Goal: Contribute content: Add original content to the website for others to see

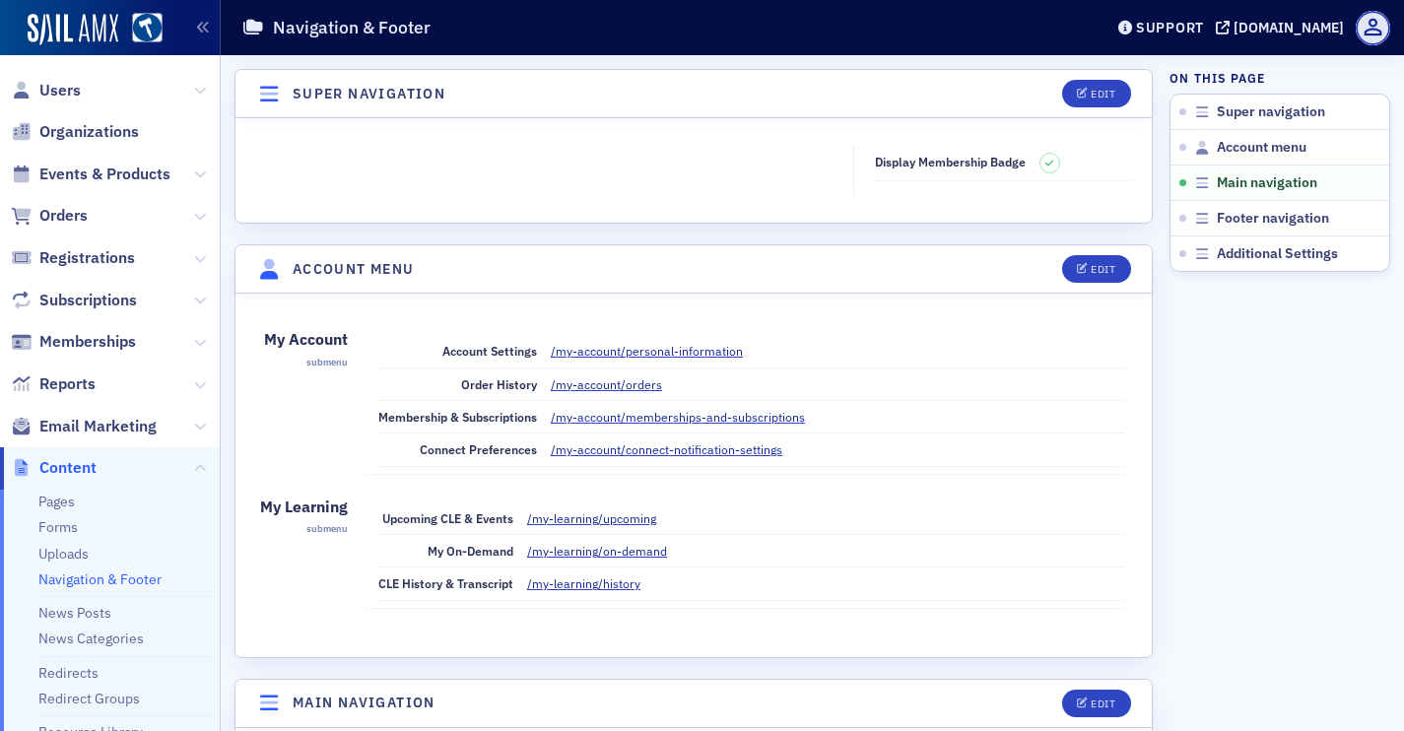
scroll to position [613, 0]
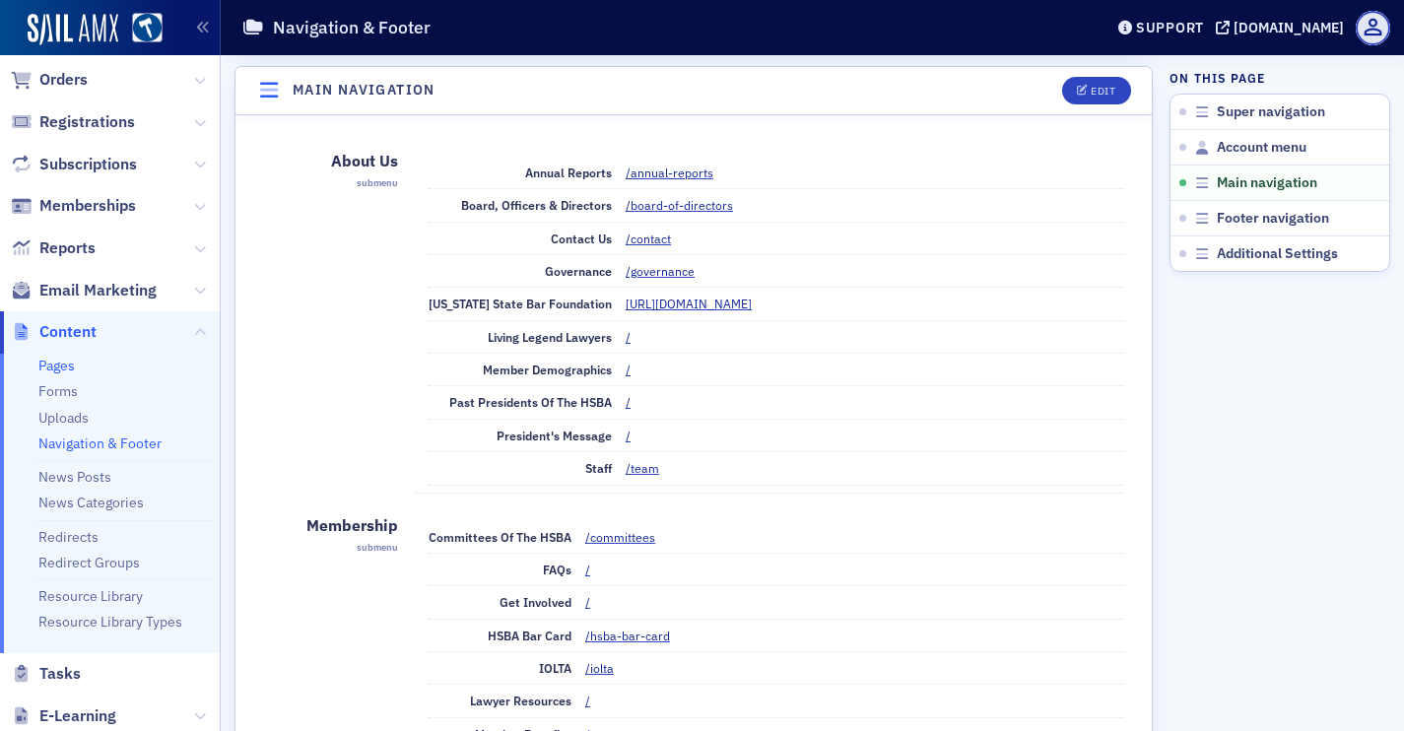
click at [38, 370] on link "Pages" at bounding box center [56, 366] width 36 height 18
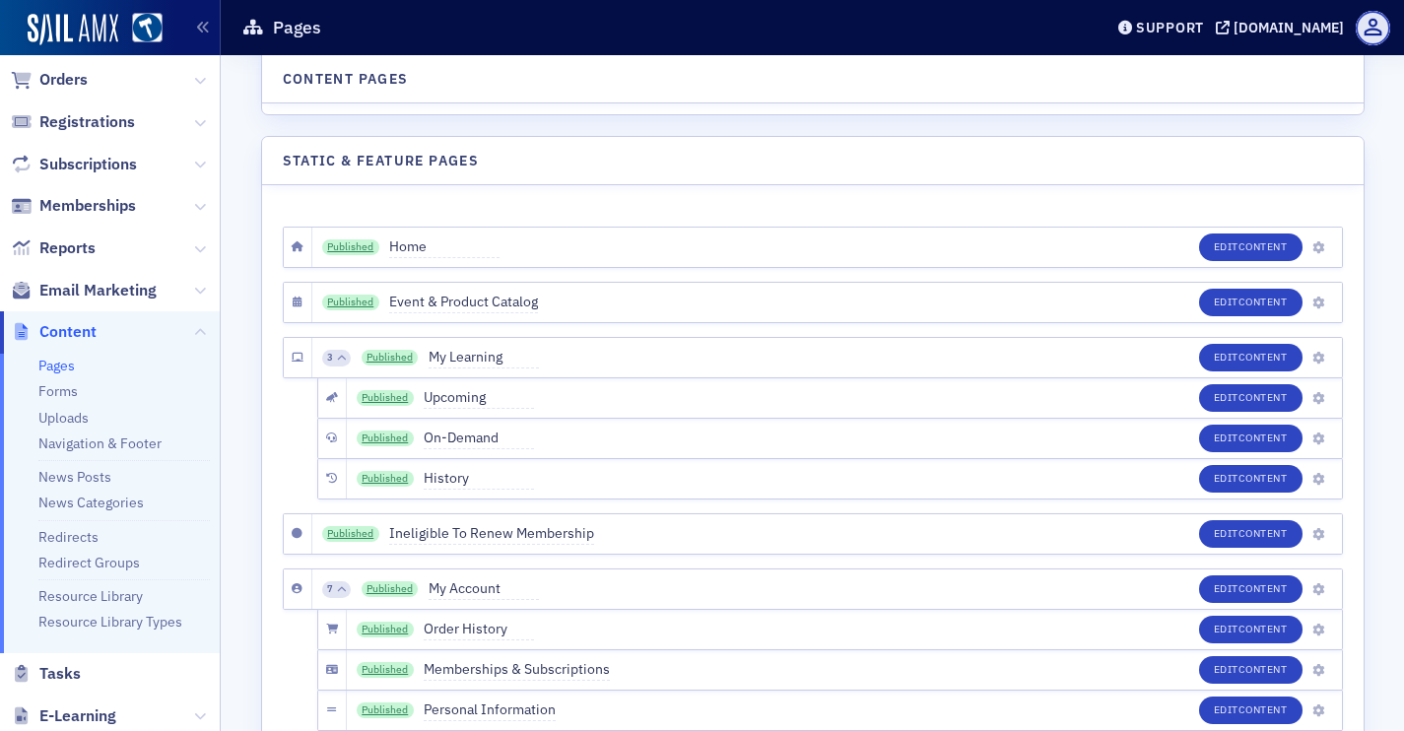
scroll to position [1720, 0]
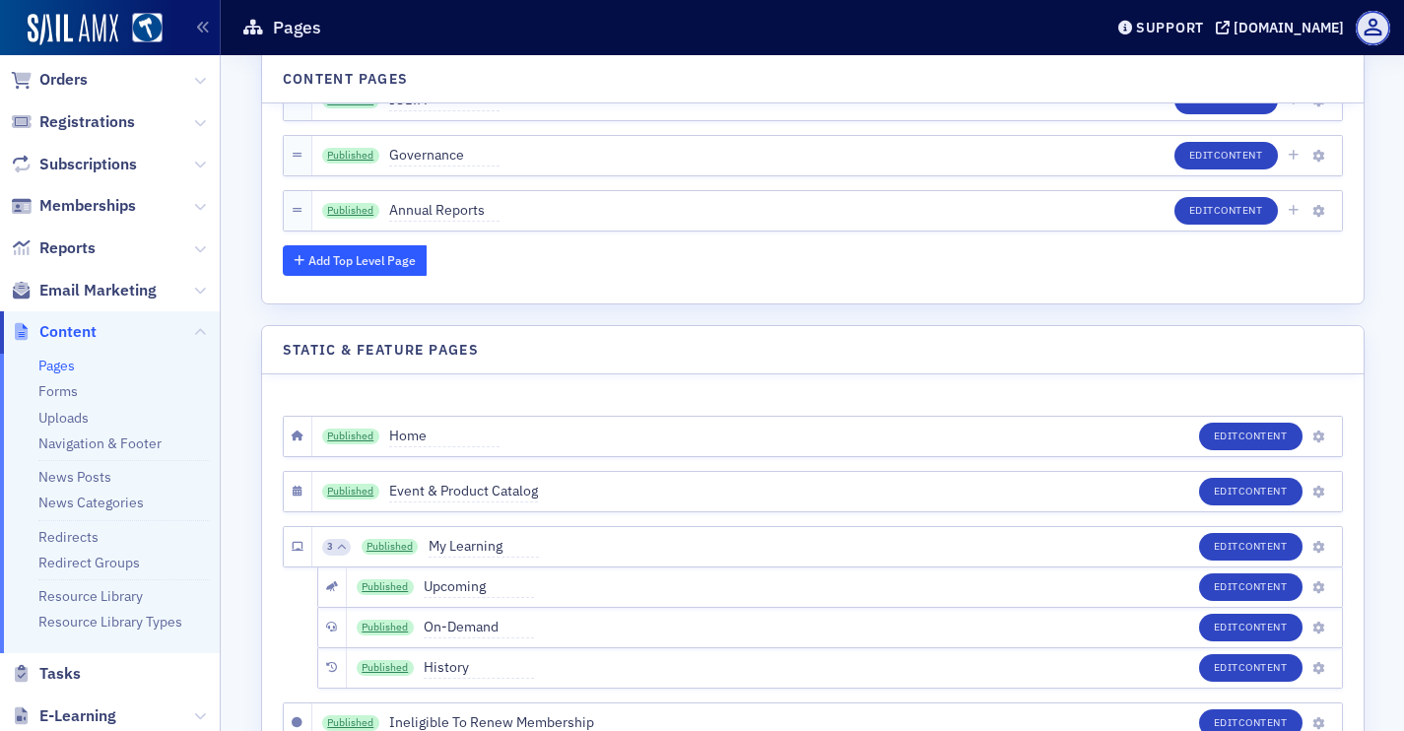
click at [386, 266] on button "Add Top Level Page" at bounding box center [355, 260] width 145 height 31
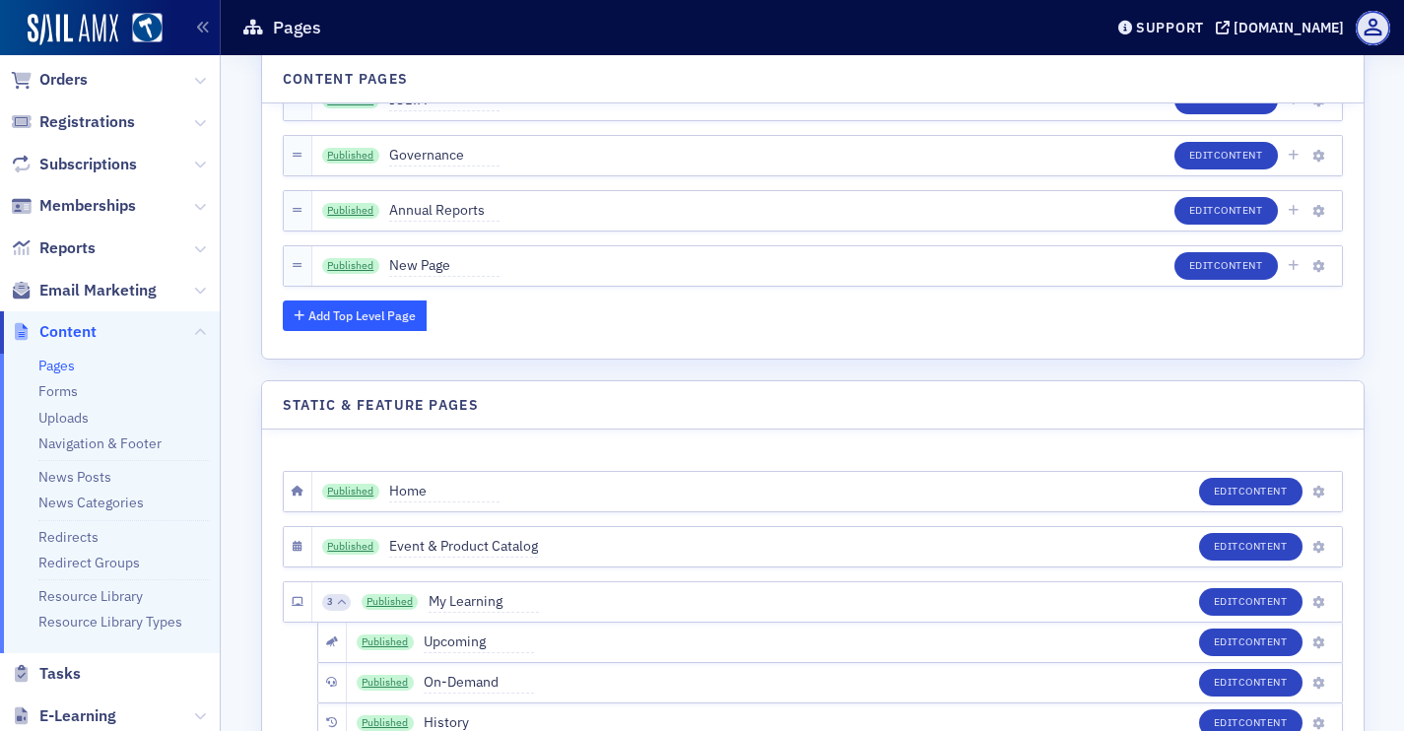
scroll to position [1775, 0]
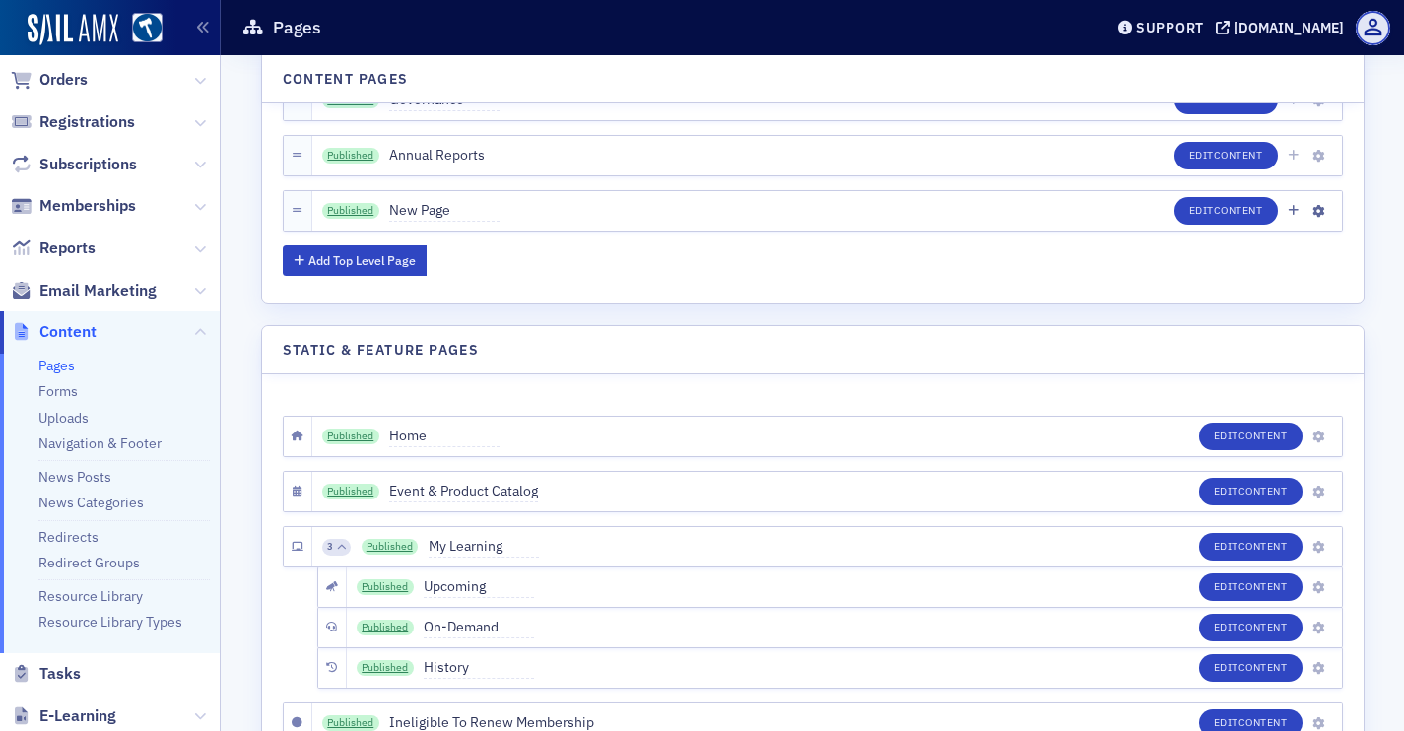
click at [436, 214] on span "New Page" at bounding box center [444, 211] width 110 height 22
click at [436, 214] on input "New Page" at bounding box center [481, 211] width 185 height 28
type input "Living Legends"
click at [574, 213] on button "Save" at bounding box center [600, 210] width 54 height 31
click at [1216, 206] on span "Content" at bounding box center [1237, 210] width 49 height 14
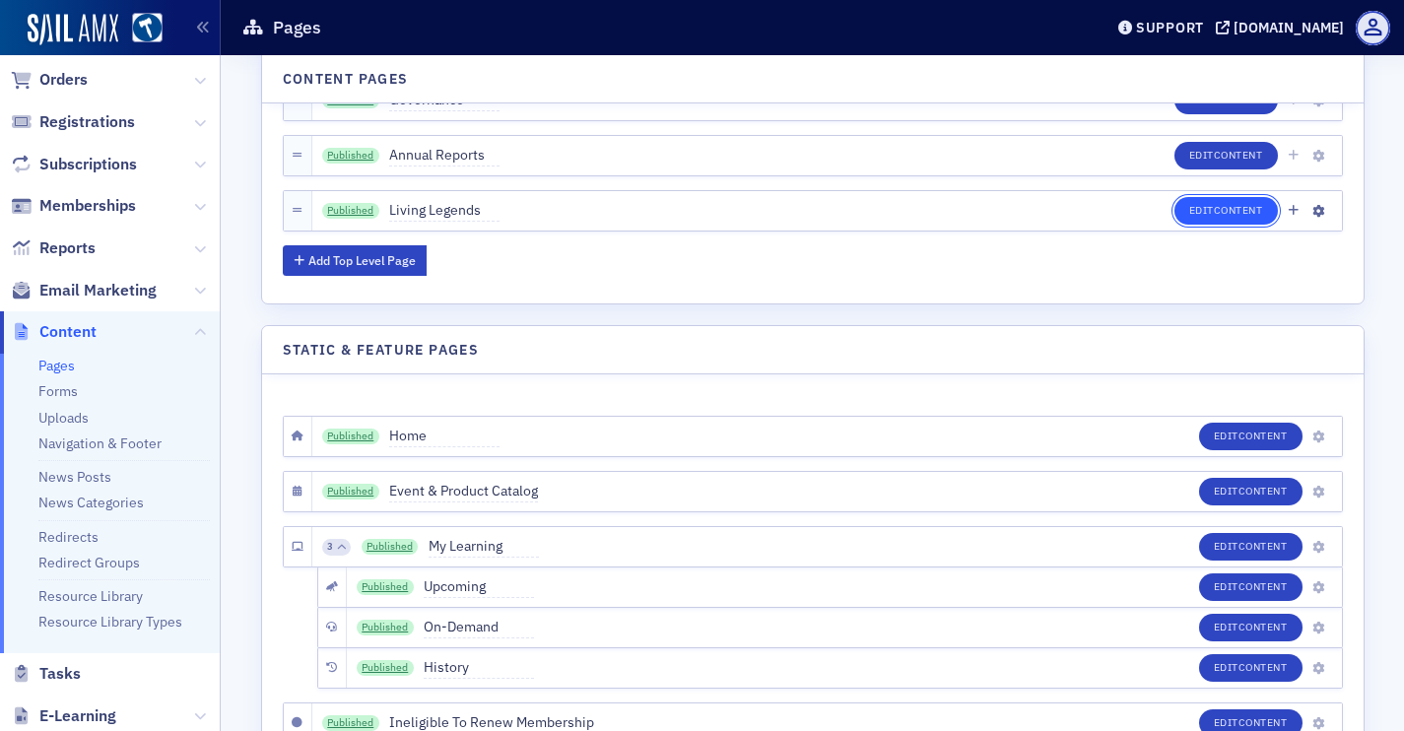
click at [1253, 213] on span "Content" at bounding box center [1237, 210] width 49 height 14
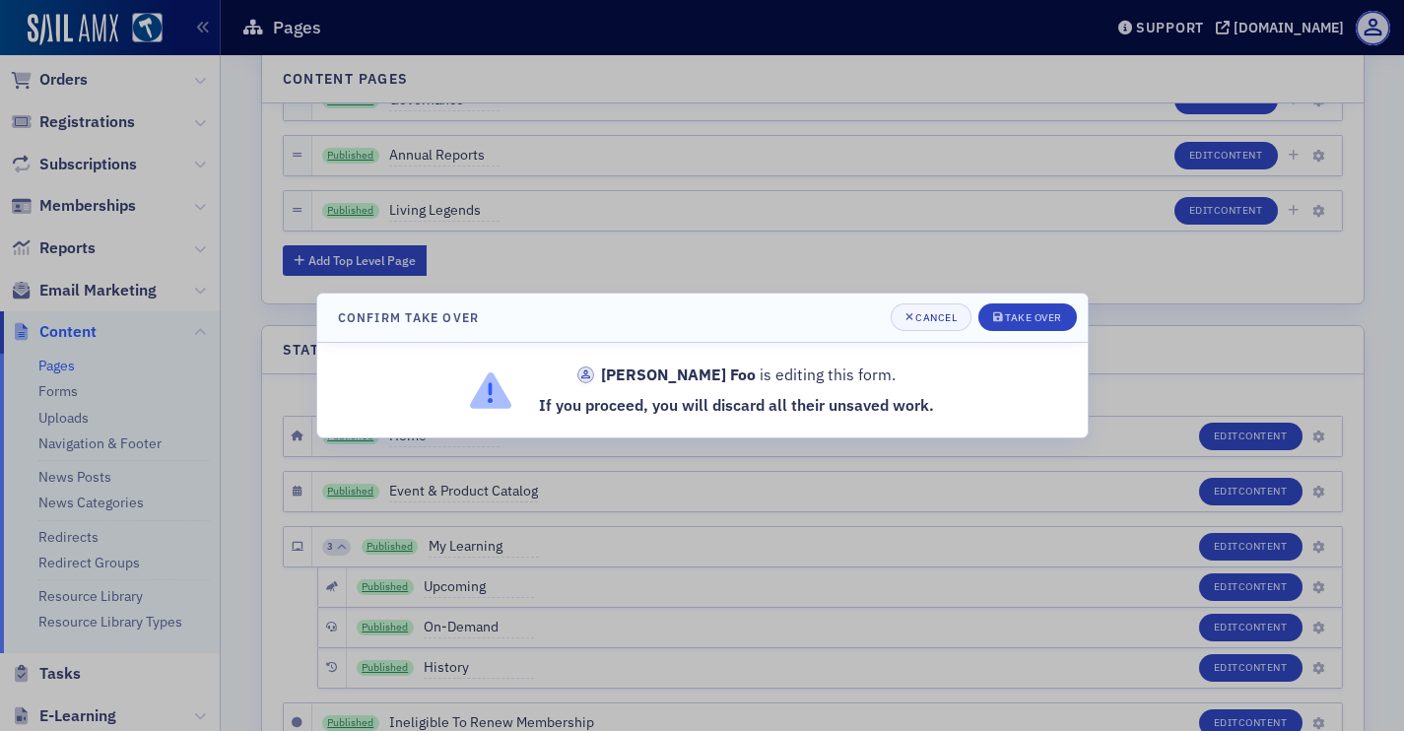
click at [912, 332] on header "Confirm Take Over Cancel Take Over" at bounding box center [702, 318] width 770 height 49
click at [926, 314] on div "Cancel" at bounding box center [935, 317] width 41 height 11
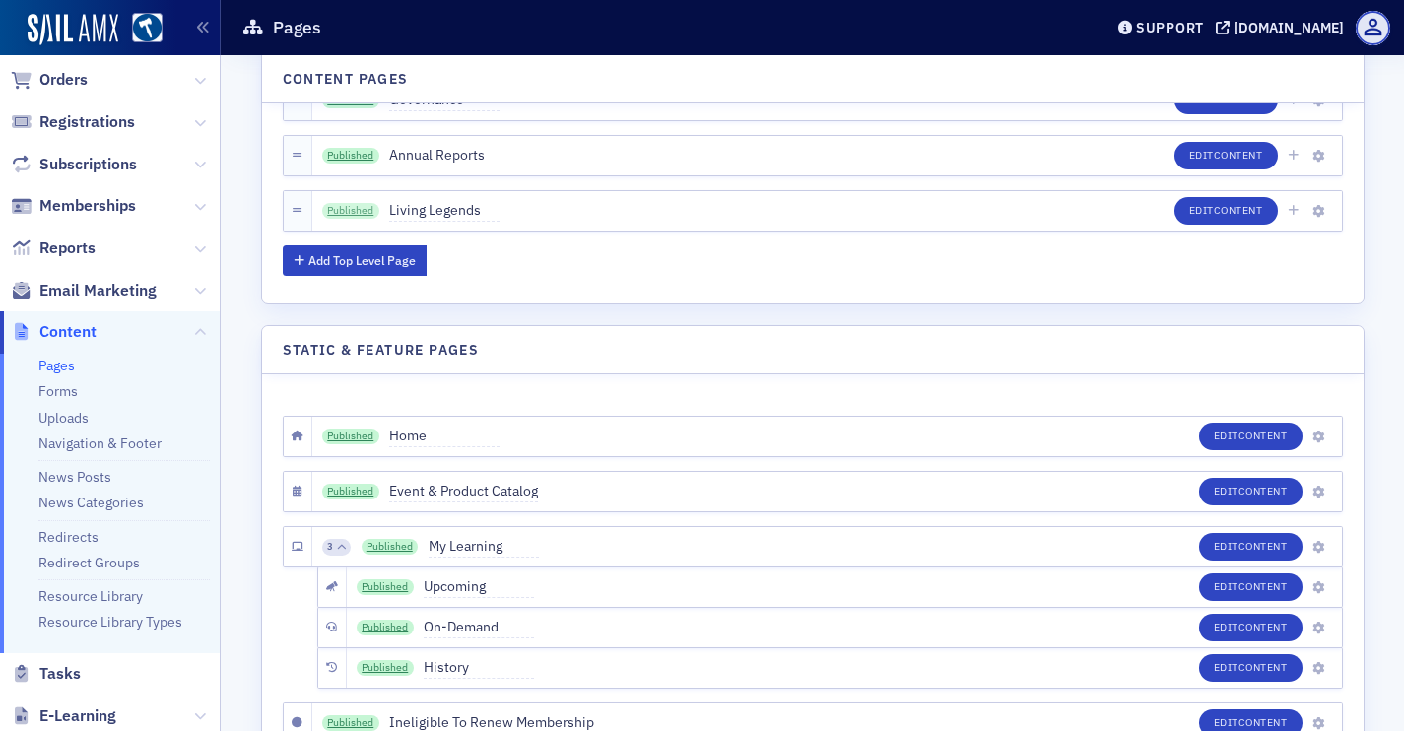
click at [350, 217] on link "Published" at bounding box center [350, 211] width 57 height 16
click at [334, 203] on link "Published" at bounding box center [350, 211] width 57 height 16
click at [133, 441] on link "Navigation & Footer" at bounding box center [99, 443] width 123 height 18
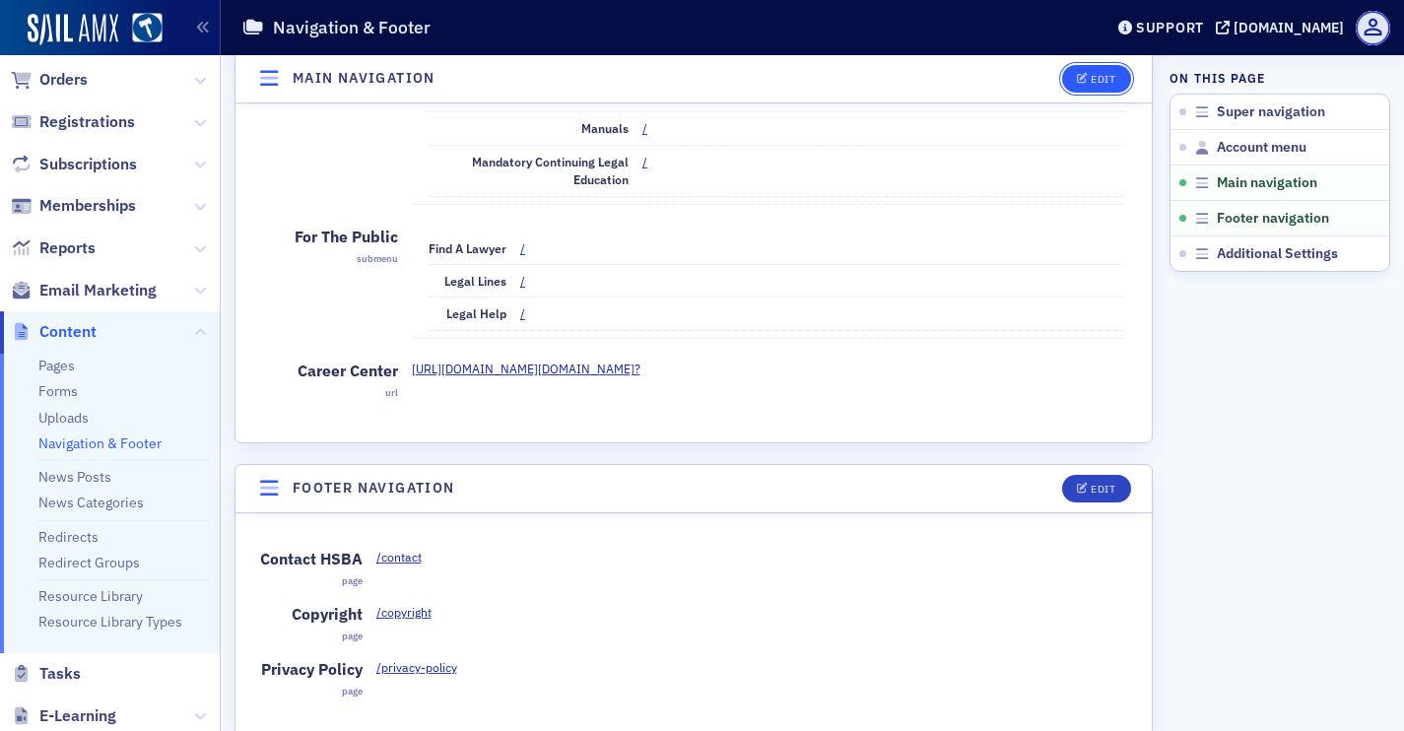
click at [1102, 79] on div "Edit" at bounding box center [1102, 79] width 25 height 11
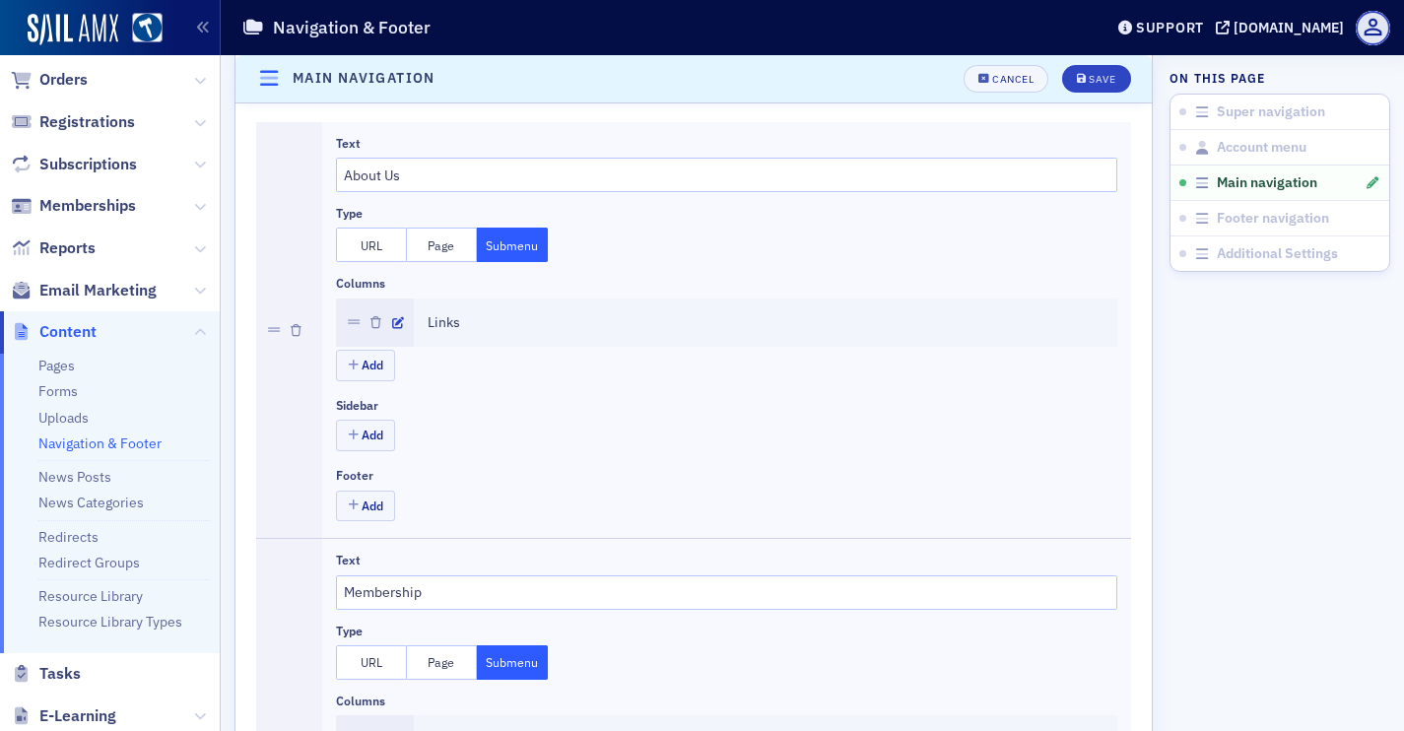
scroll to position [613, 0]
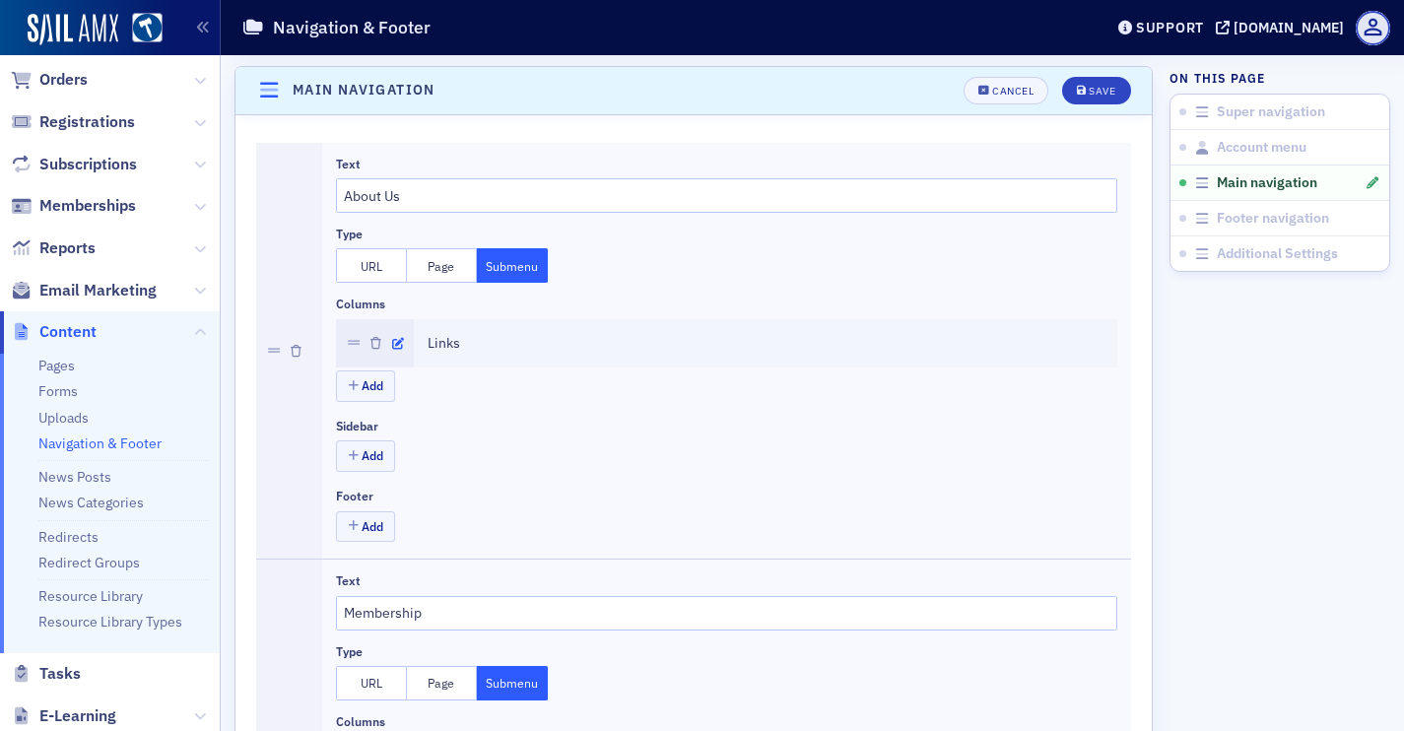
click at [397, 346] on icon "button" at bounding box center [398, 344] width 12 height 12
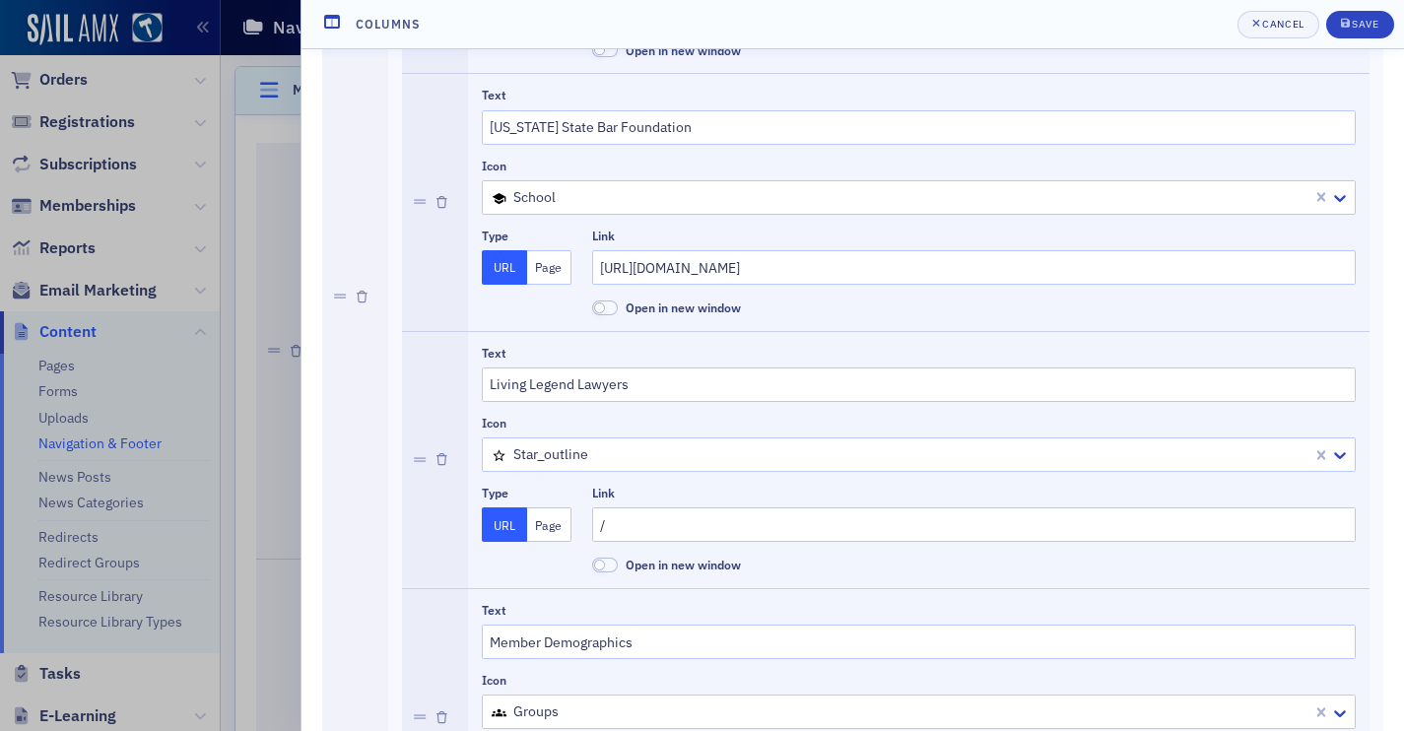
scroll to position [1213, 0]
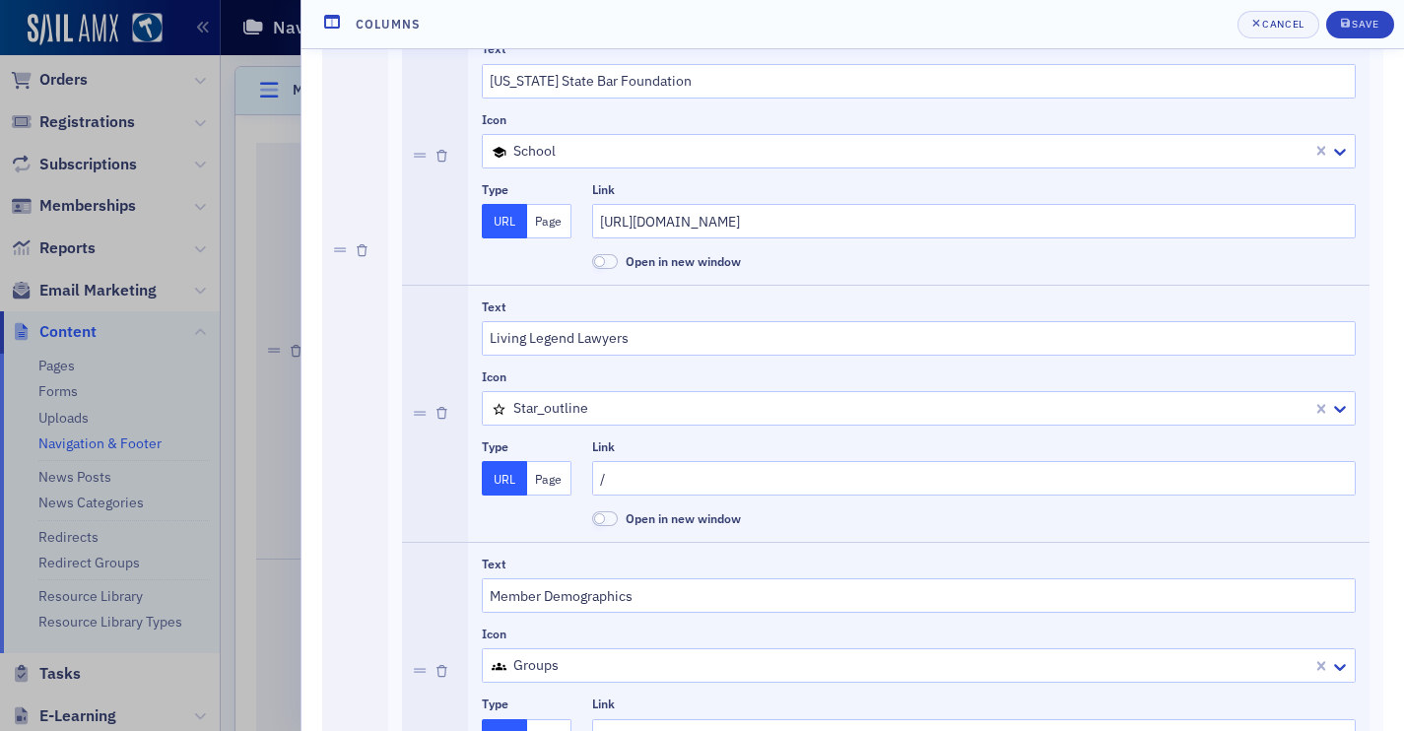
click at [556, 483] on button "Page" at bounding box center [549, 478] width 45 height 34
click at [650, 486] on div at bounding box center [964, 478] width 728 height 25
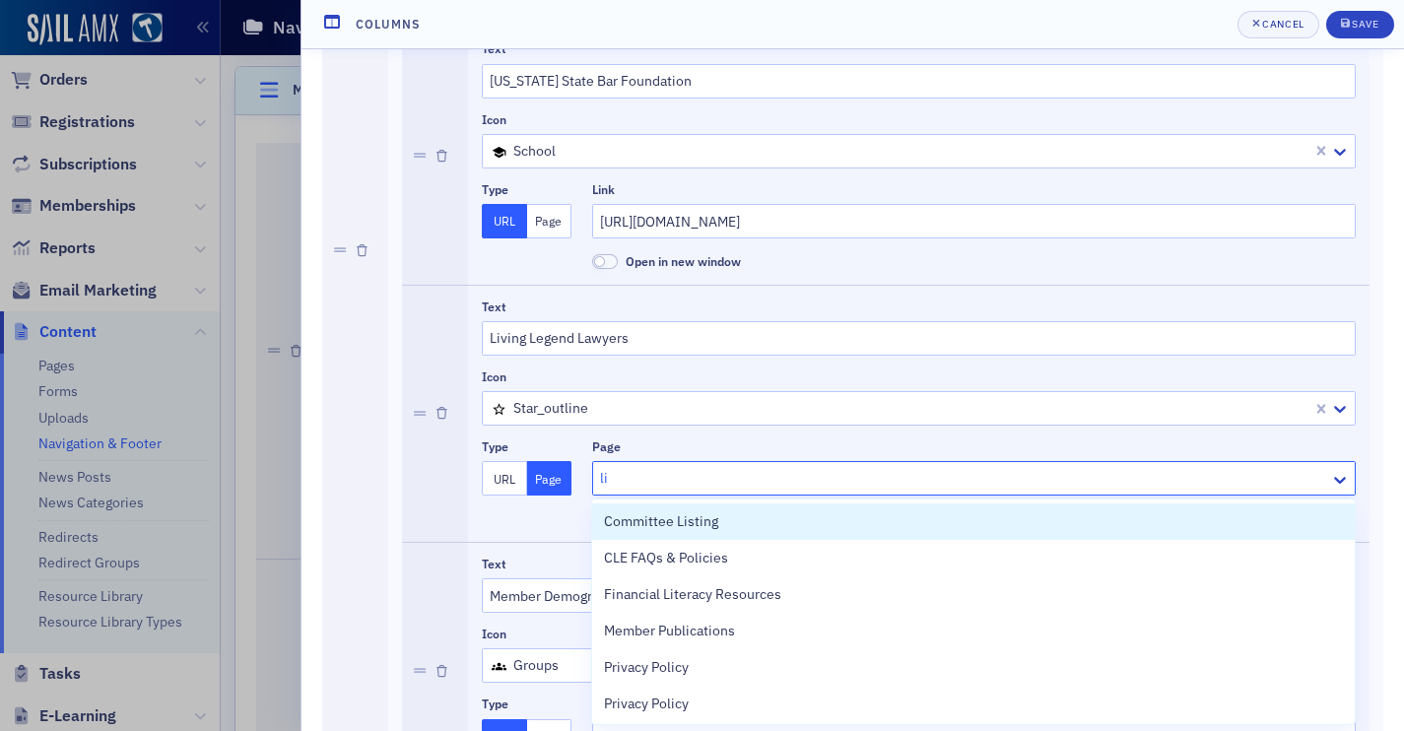
type input "liv"
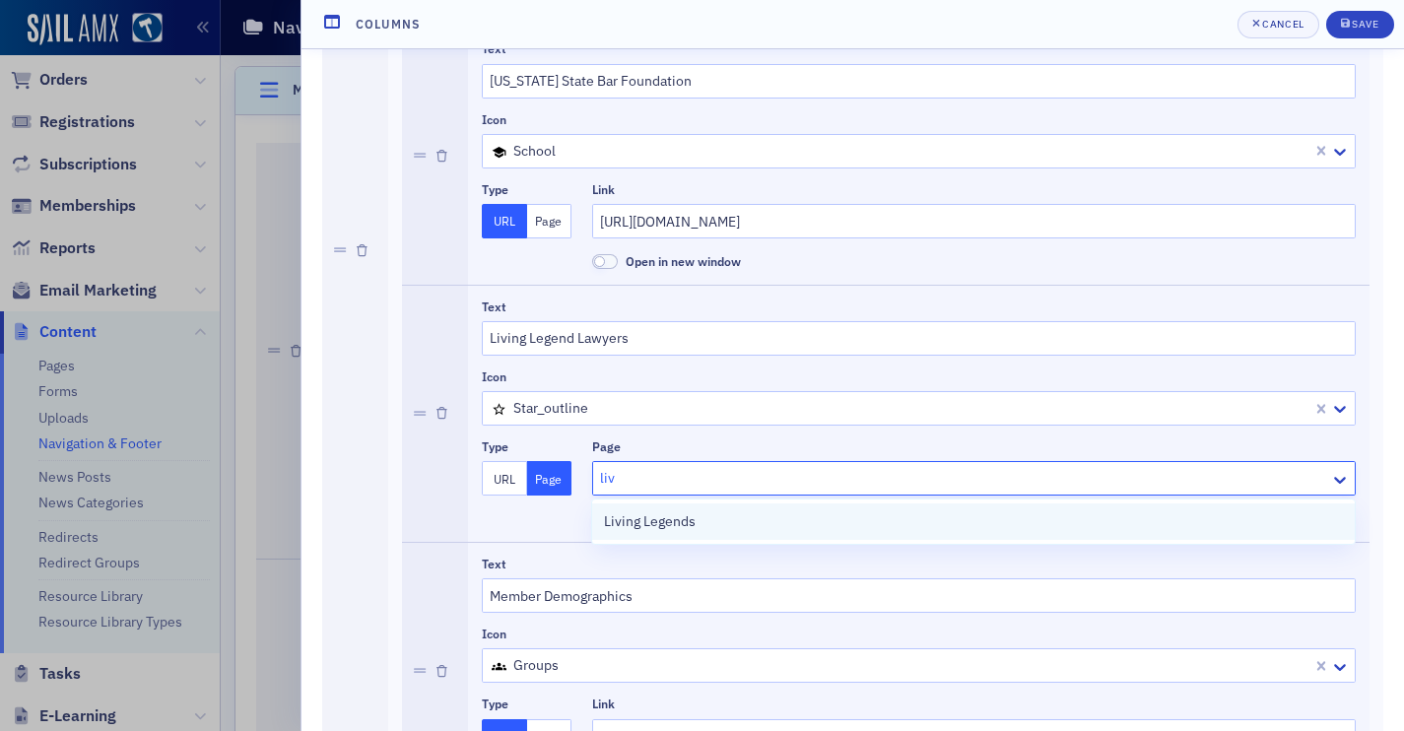
click at [689, 521] on span "Living Legends" at bounding box center [650, 521] width 92 height 21
click at [1362, 29] on div "Save" at bounding box center [1364, 24] width 27 height 11
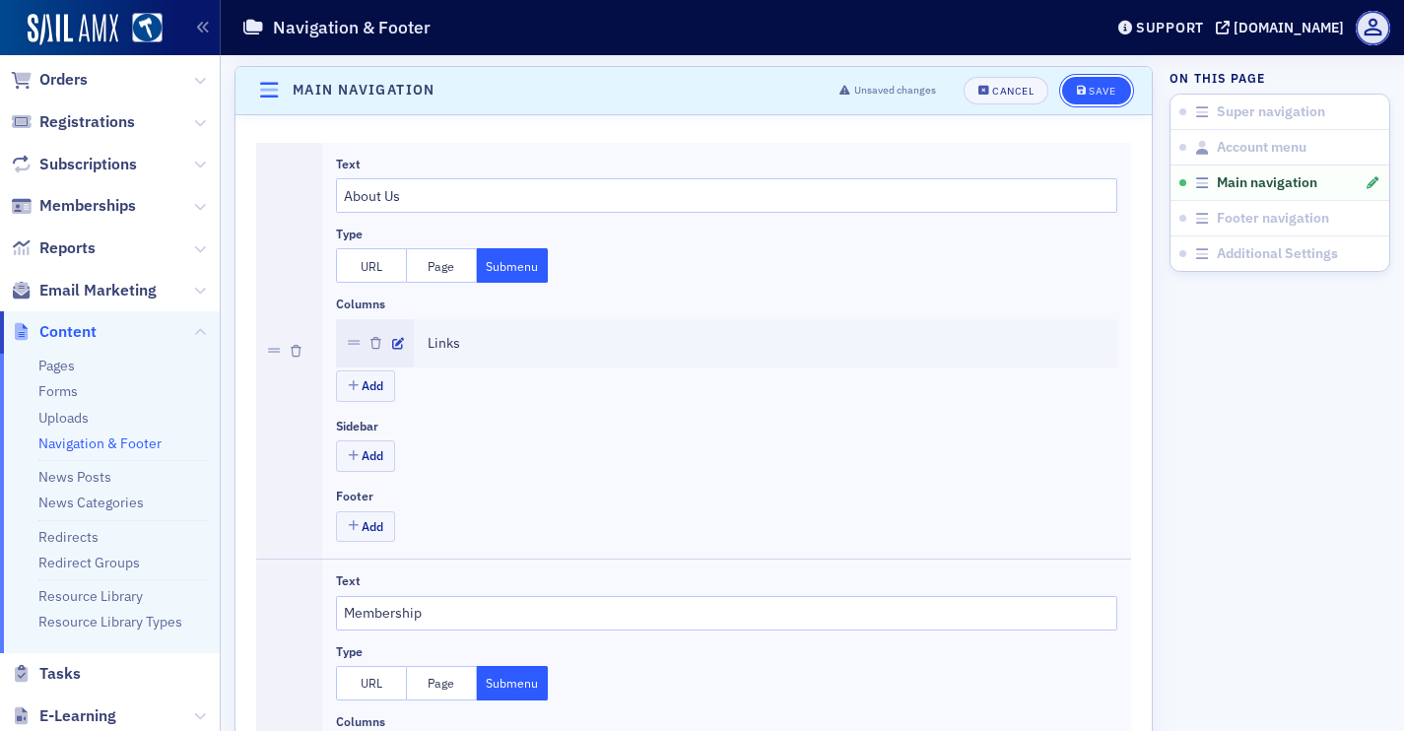
click at [1124, 79] on button "Save" at bounding box center [1096, 91] width 68 height 28
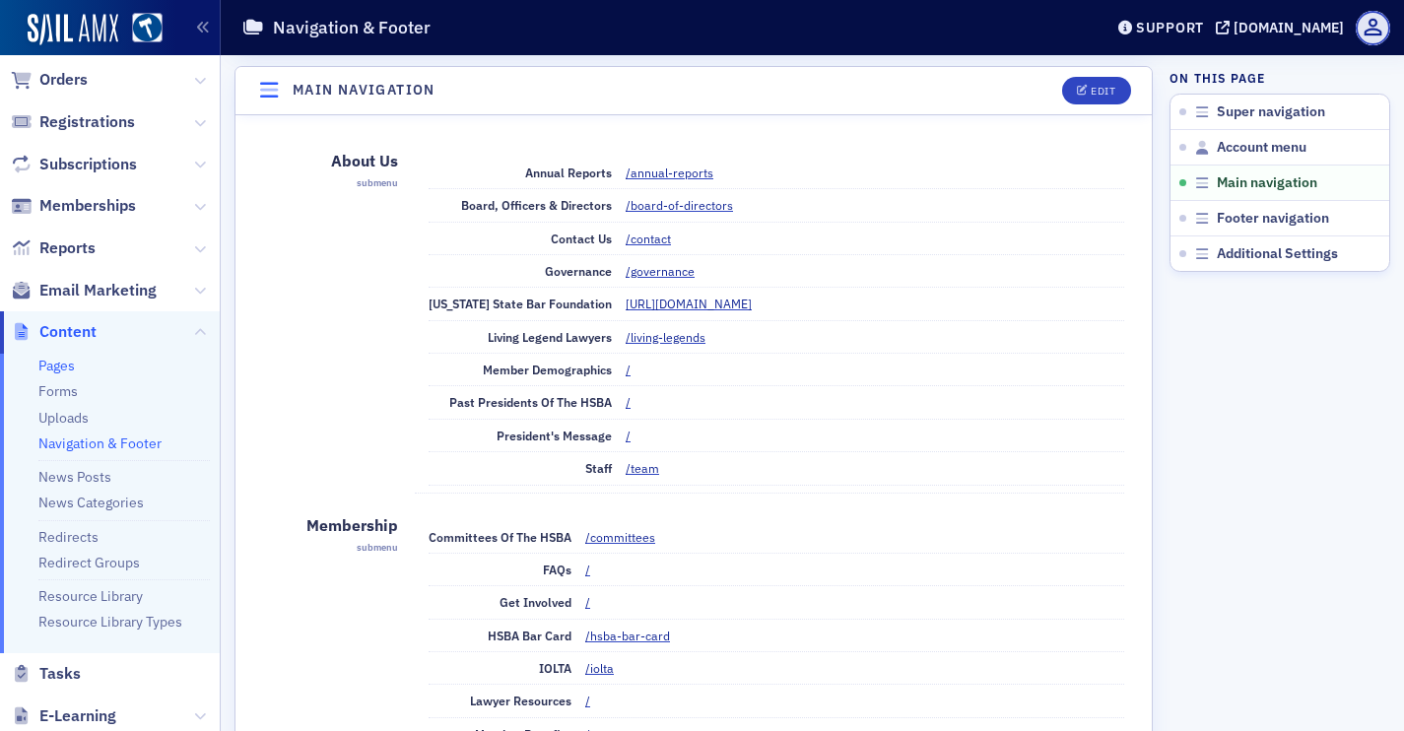
click at [63, 365] on link "Pages" at bounding box center [56, 366] width 36 height 18
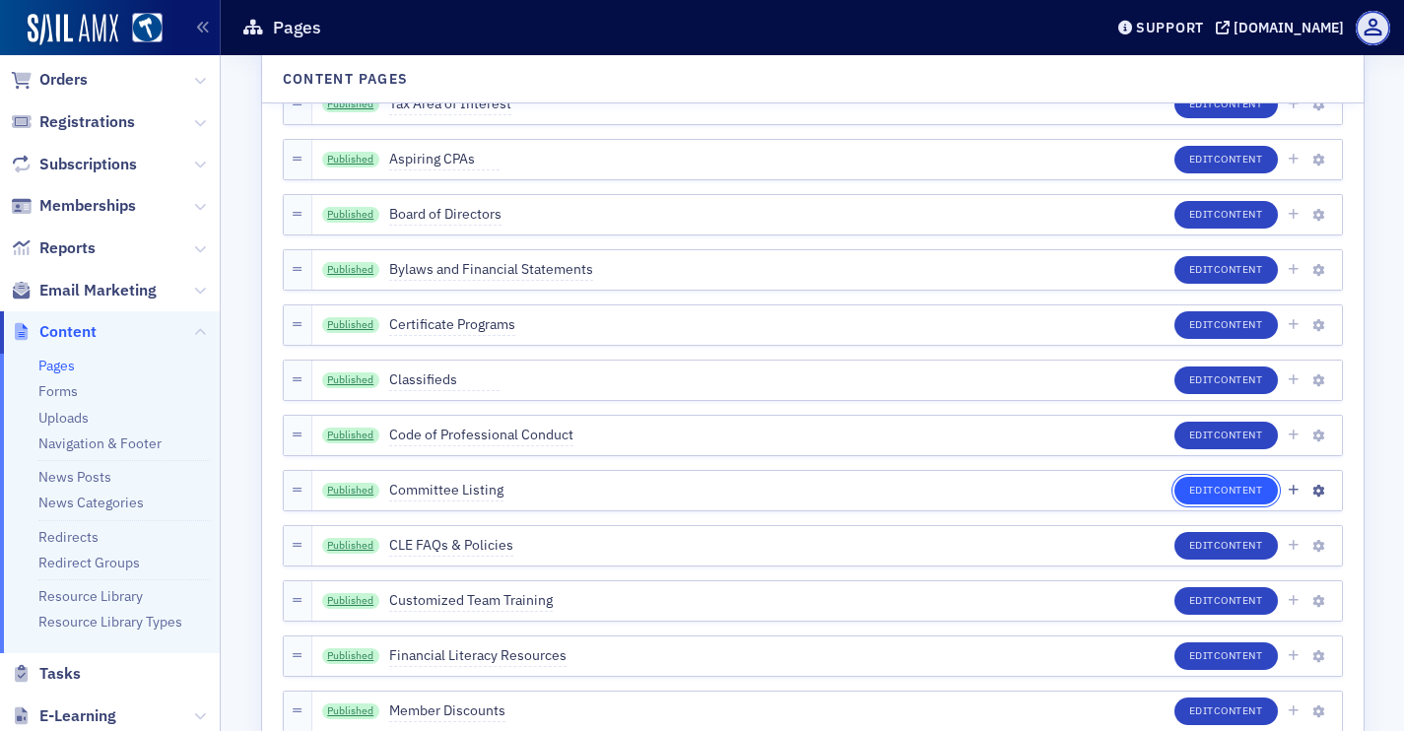
click at [1188, 486] on button "Edit Content" at bounding box center [1225, 491] width 103 height 28
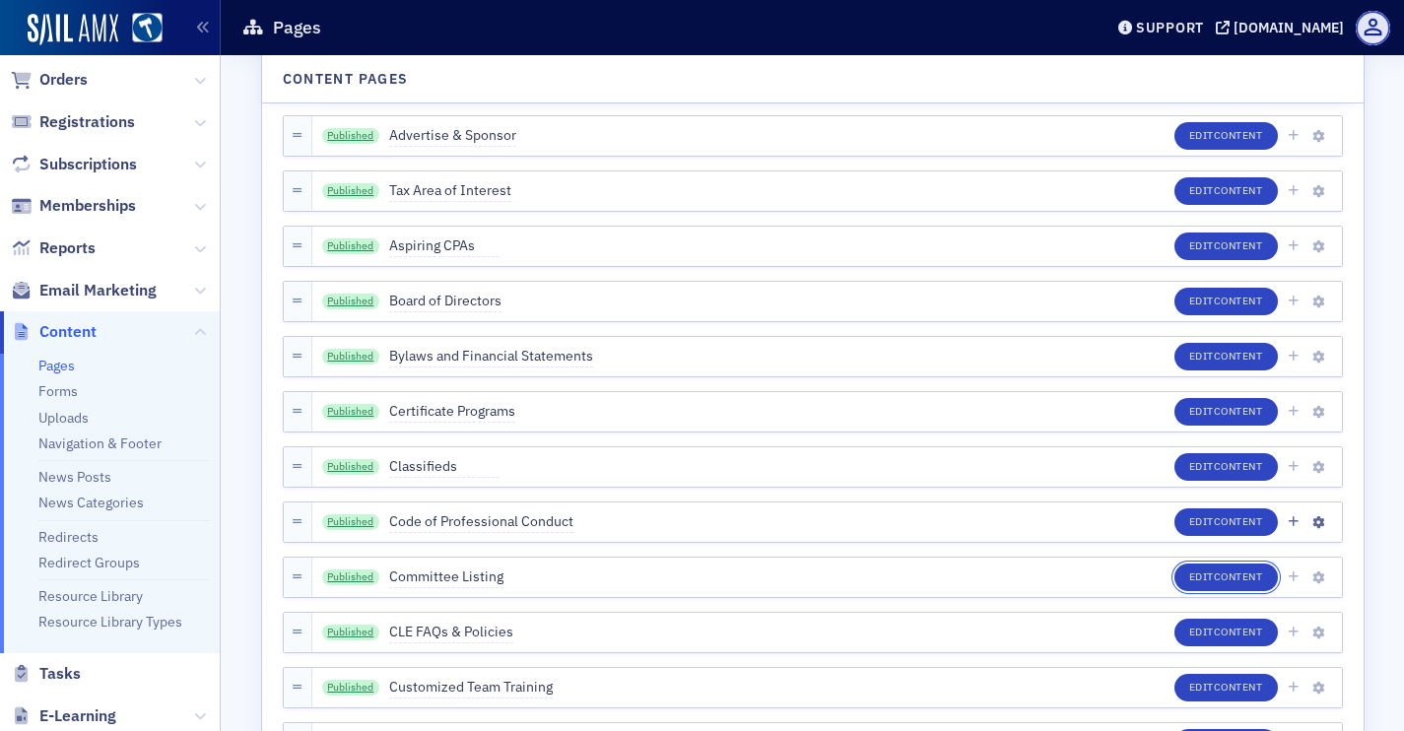
scroll to position [87, 0]
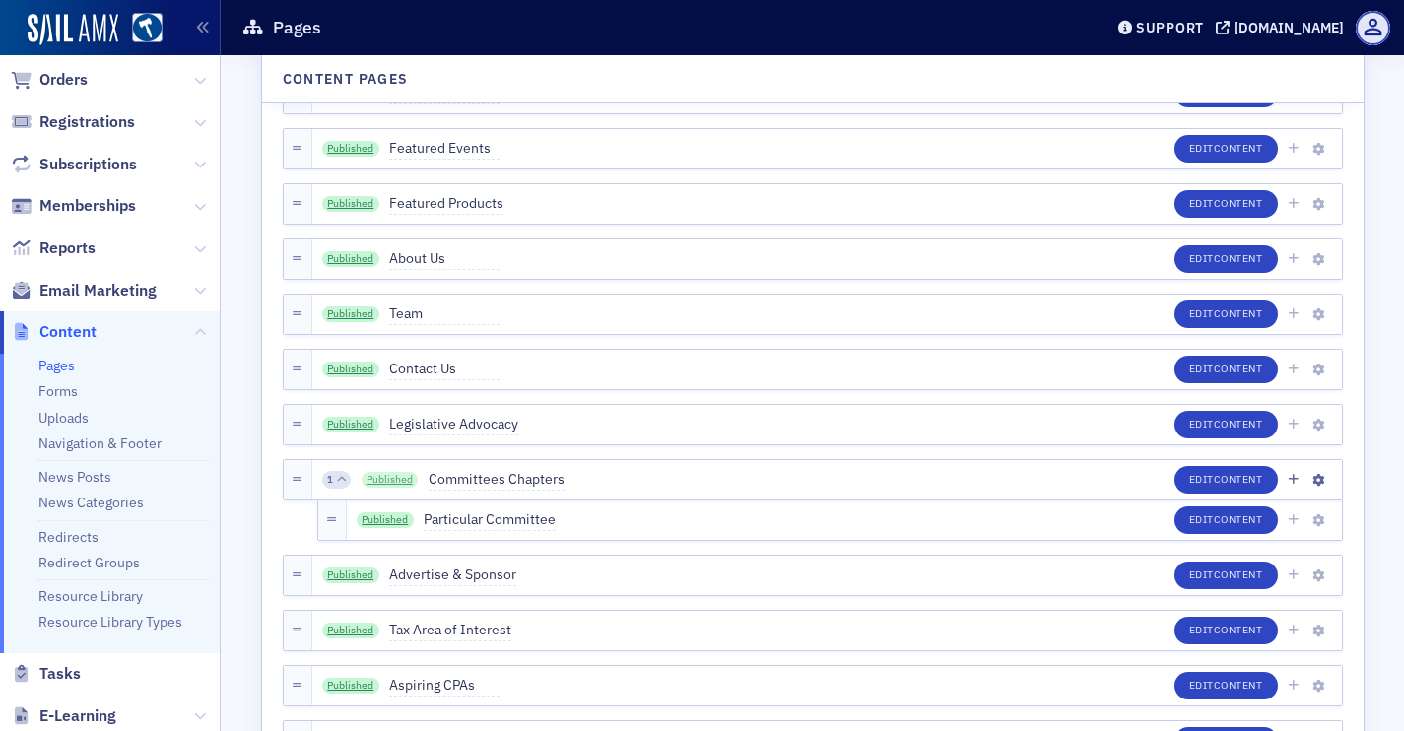
click at [382, 479] on link "Published" at bounding box center [389, 480] width 57 height 16
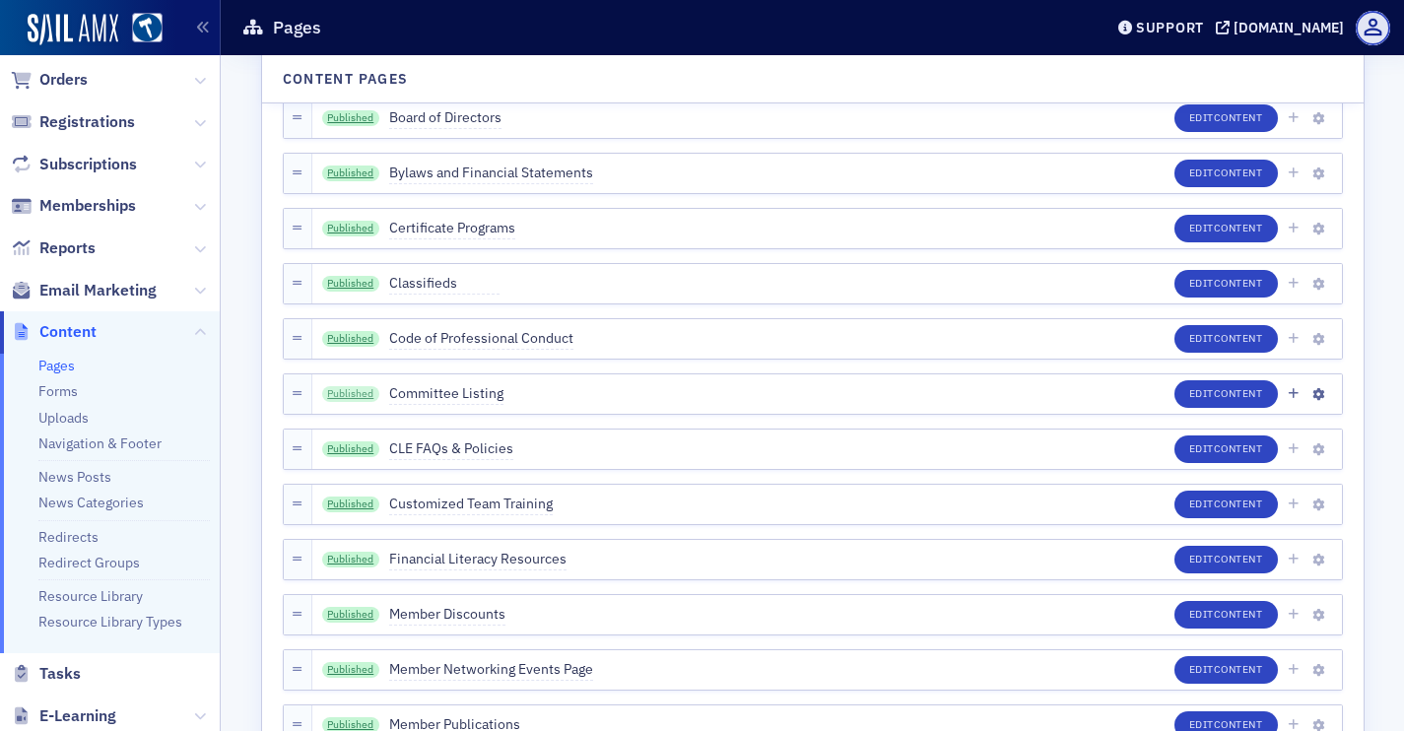
click at [344, 399] on link "Published" at bounding box center [350, 394] width 57 height 16
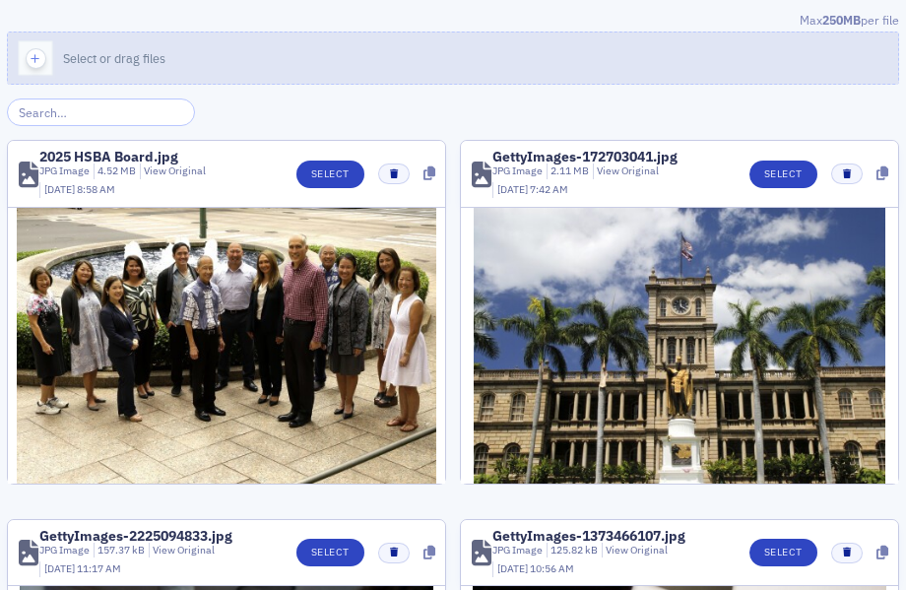
click at [368, 58] on button "Select or drag files" at bounding box center [453, 58] width 892 height 53
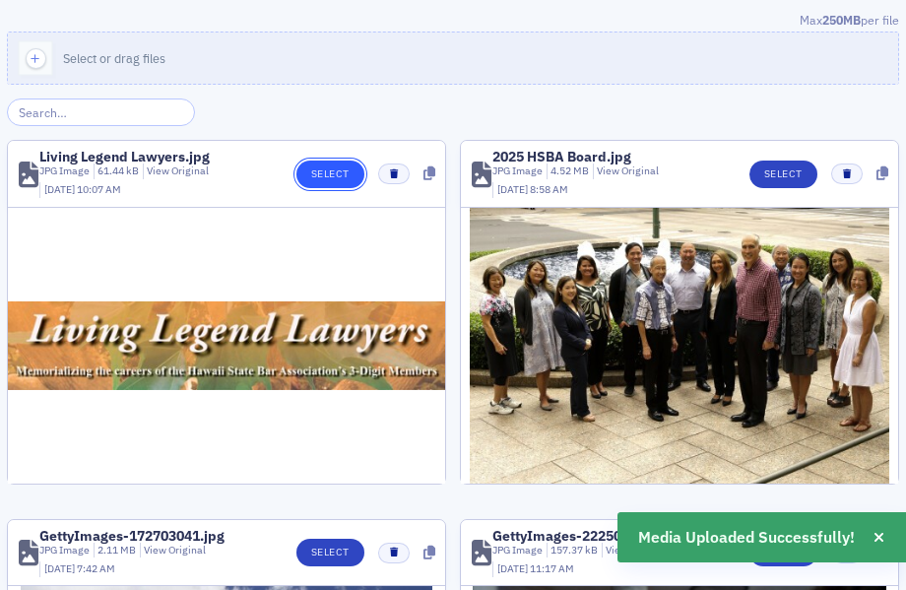
click at [337, 169] on button "Select" at bounding box center [330, 175] width 68 height 28
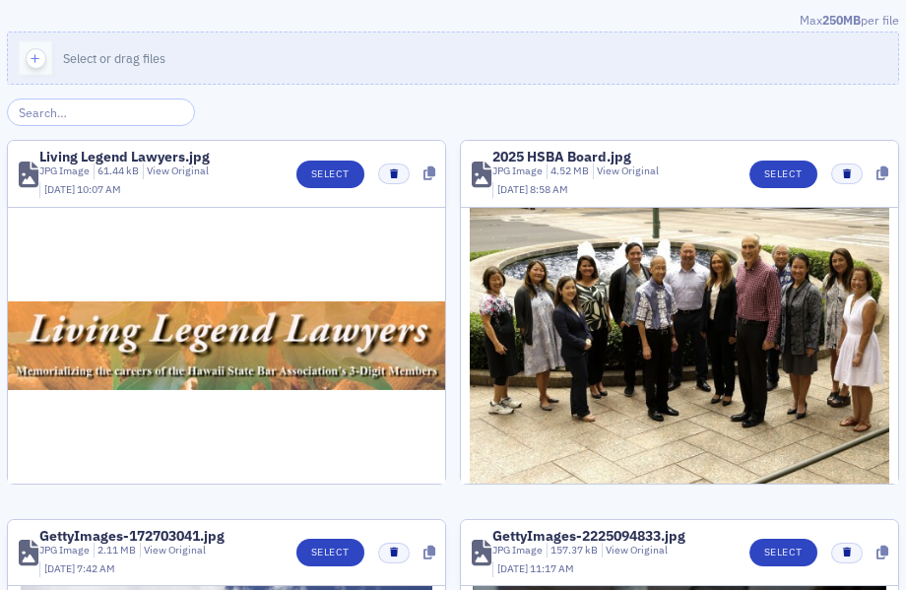
click at [425, 59] on button "Select or drag files" at bounding box center [453, 58] width 892 height 53
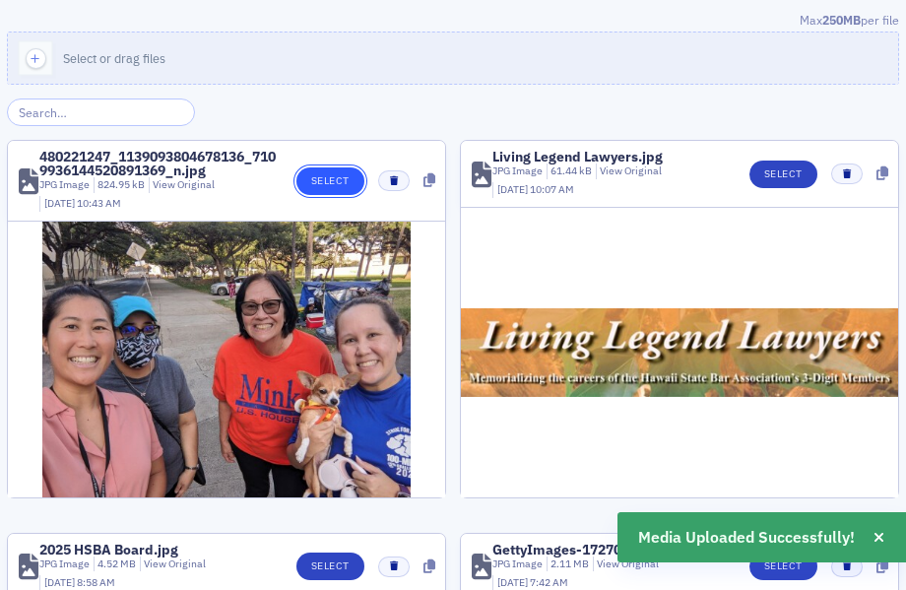
click at [337, 194] on button "Select" at bounding box center [330, 181] width 68 height 28
